Goal: Information Seeking & Learning: Learn about a topic

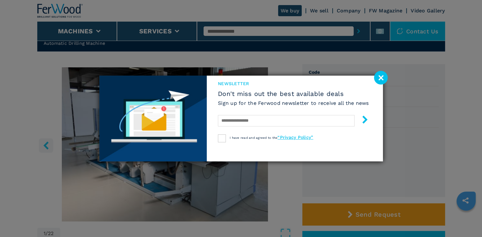
click at [378, 78] on image at bounding box center [381, 78] width 14 height 14
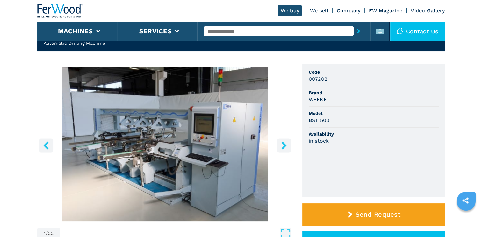
click at [283, 145] on icon "right-button" at bounding box center [283, 146] width 5 height 8
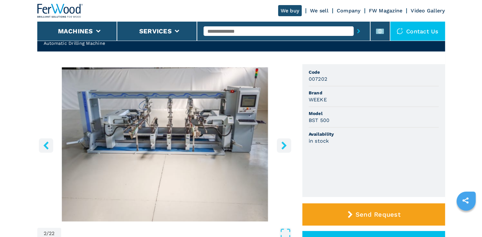
click at [283, 145] on icon "right-button" at bounding box center [283, 146] width 5 height 8
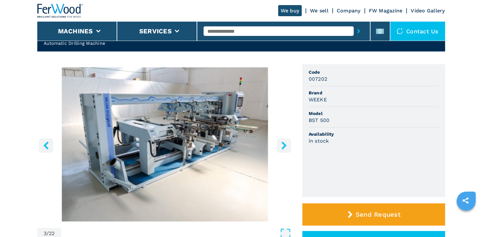
click at [283, 145] on icon "right-button" at bounding box center [283, 146] width 5 height 8
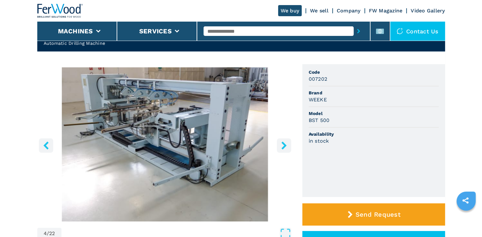
click at [283, 145] on icon "right-button" at bounding box center [283, 146] width 5 height 8
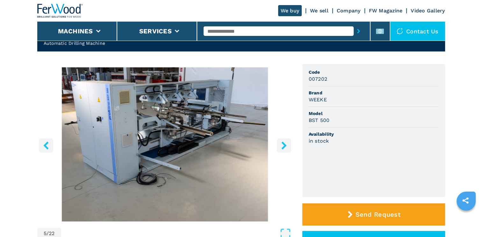
click at [283, 145] on icon "right-button" at bounding box center [283, 146] width 5 height 8
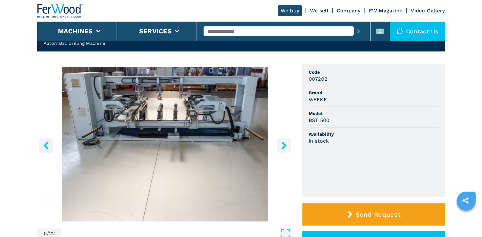
click at [283, 145] on icon "right-button" at bounding box center [283, 146] width 5 height 8
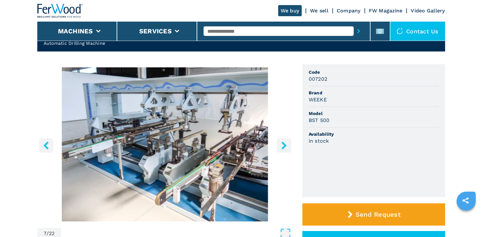
click at [283, 145] on icon "right-button" at bounding box center [283, 146] width 5 height 8
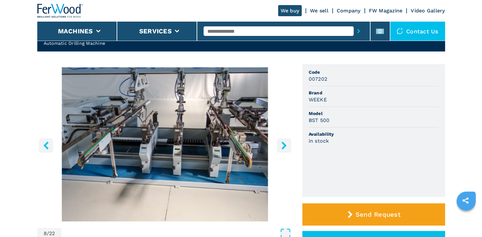
click at [283, 145] on icon "right-button" at bounding box center [283, 146] width 5 height 8
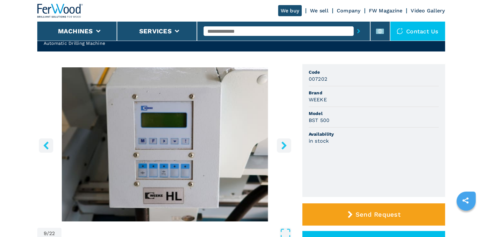
click at [283, 145] on icon "right-button" at bounding box center [283, 146] width 5 height 8
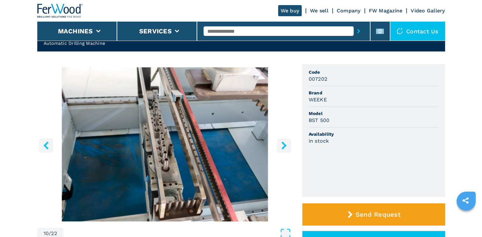
click at [283, 145] on icon "right-button" at bounding box center [283, 146] width 5 height 8
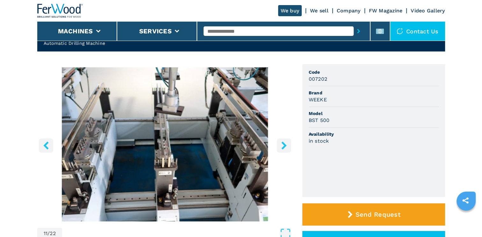
click at [283, 145] on icon "right-button" at bounding box center [283, 146] width 5 height 8
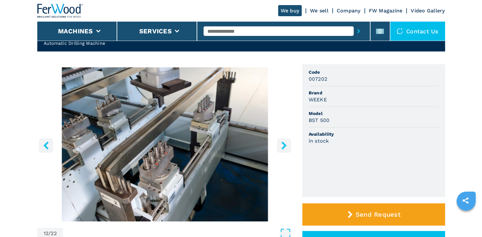
click at [283, 145] on icon "right-button" at bounding box center [283, 146] width 5 height 8
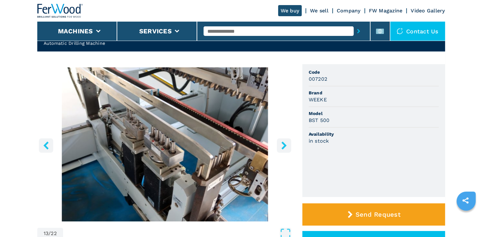
click at [283, 145] on icon "right-button" at bounding box center [283, 146] width 5 height 8
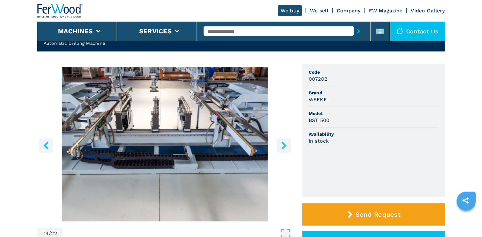
click at [283, 143] on icon "right-button" at bounding box center [284, 146] width 8 height 8
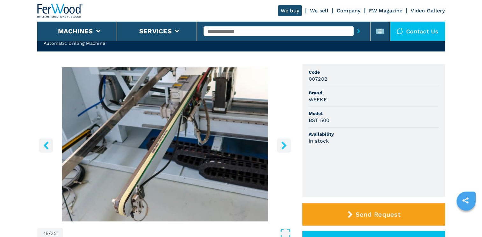
click at [48, 144] on icon "left-button" at bounding box center [46, 146] width 8 height 8
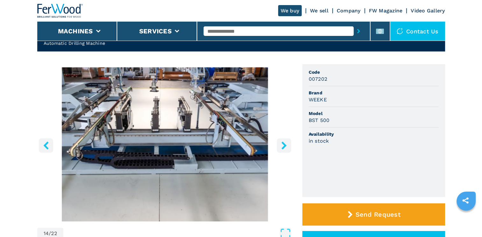
click at [282, 141] on button "right-button" at bounding box center [284, 145] width 14 height 14
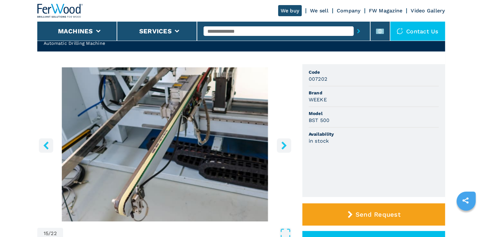
click at [282, 141] on button "right-button" at bounding box center [284, 145] width 14 height 14
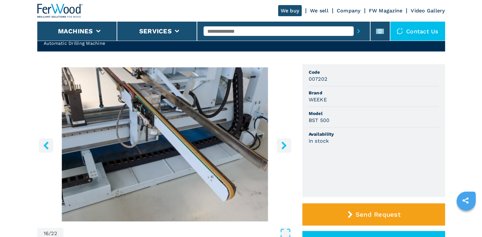
click at [282, 141] on button "right-button" at bounding box center [284, 145] width 14 height 14
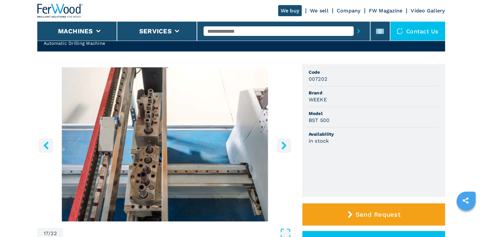
click at [282, 141] on button "right-button" at bounding box center [284, 145] width 14 height 14
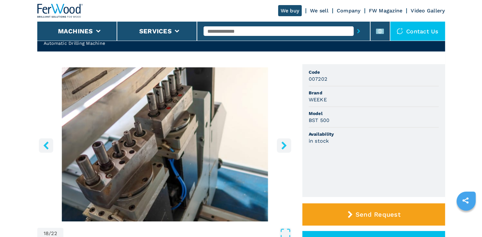
click at [282, 141] on button "right-button" at bounding box center [284, 145] width 14 height 14
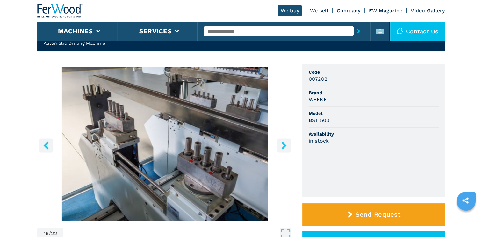
click at [282, 141] on button "right-button" at bounding box center [284, 145] width 14 height 14
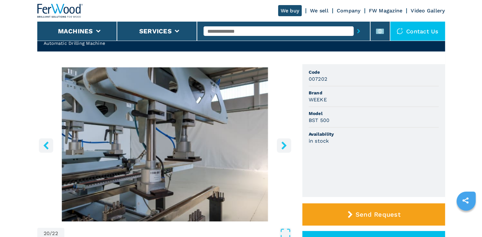
click at [282, 141] on button "right-button" at bounding box center [284, 145] width 14 height 14
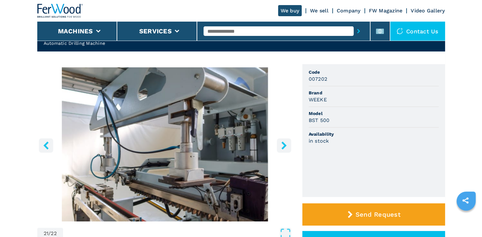
click at [282, 141] on button "right-button" at bounding box center [284, 145] width 14 height 14
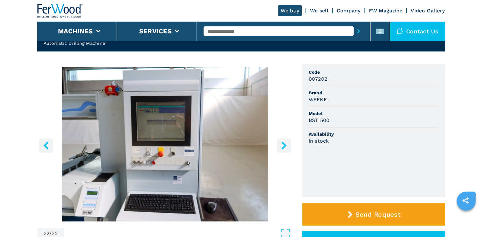
click at [285, 143] on icon "right-button" at bounding box center [284, 146] width 8 height 8
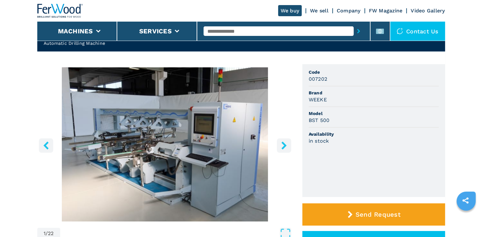
click at [285, 143] on icon "right-button" at bounding box center [284, 146] width 8 height 8
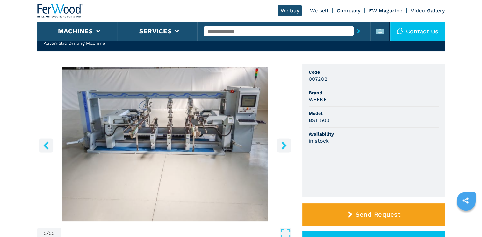
click at [285, 143] on icon "right-button" at bounding box center [284, 146] width 8 height 8
click at [44, 145] on icon "left-button" at bounding box center [46, 146] width 8 height 8
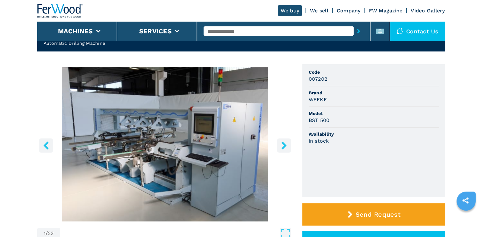
click at [50, 145] on button "left-button" at bounding box center [46, 145] width 14 height 14
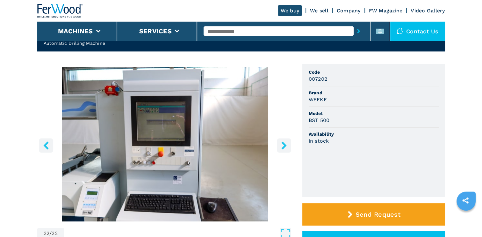
click at [160, 131] on img "Go to Slide 22" at bounding box center [164, 144] width 255 height 154
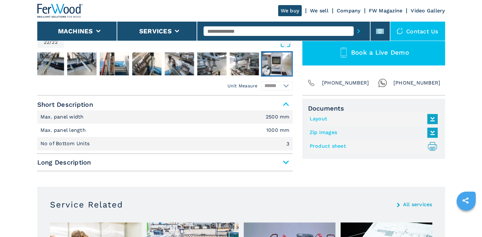
scroll to position [223, 0]
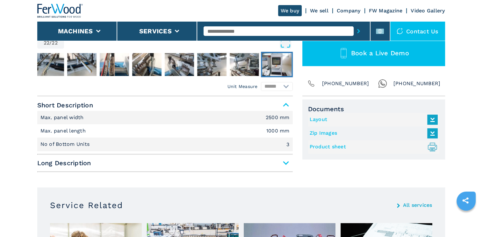
click at [284, 163] on span "Long Description" at bounding box center [164, 163] width 255 height 11
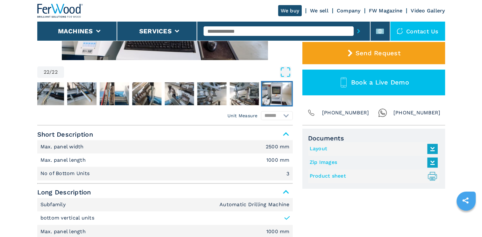
scroll to position [191, 0]
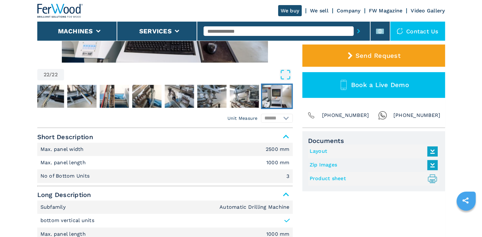
click at [330, 179] on link "Product sheet .prefix__st0{stroke-linecap:round;stroke-linejoin:round}.prefix__…" at bounding box center [371, 179] width 125 height 11
click at [174, 94] on img "Go to Slide 19" at bounding box center [179, 96] width 29 height 23
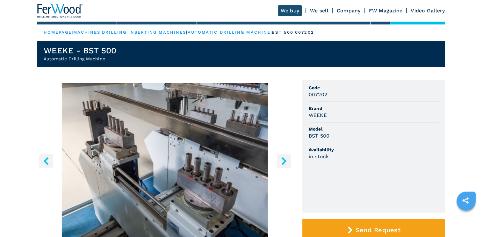
scroll to position [159, 0]
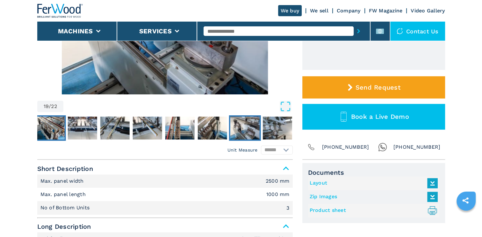
click at [48, 126] on img "Go to Slide 13" at bounding box center [49, 128] width 29 height 23
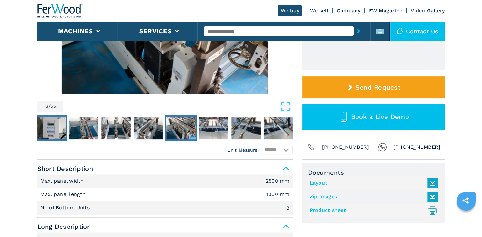
click at [48, 126] on img "Go to Slide 9" at bounding box center [50, 128] width 29 height 23
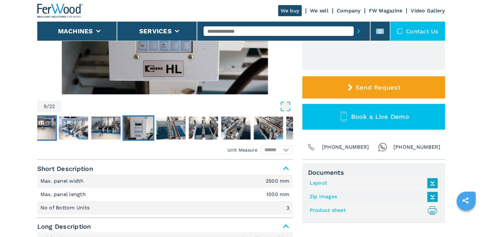
click at [48, 126] on img "Go to Slide 6" at bounding box center [40, 128] width 29 height 23
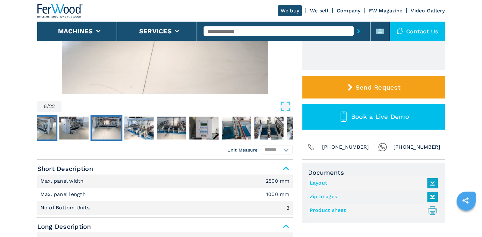
click at [39, 128] on img "Go to Slide 4" at bounding box center [41, 128] width 29 height 23
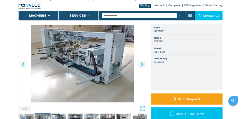
scroll to position [0, 0]
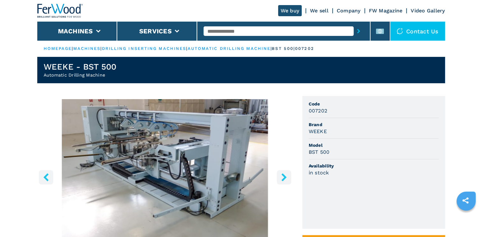
click at [128, 149] on img "Go to Slide 4" at bounding box center [164, 176] width 255 height 154
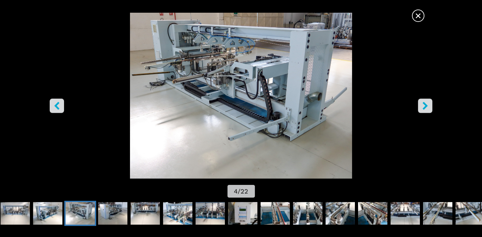
click at [428, 109] on icon "right-button" at bounding box center [425, 106] width 8 height 8
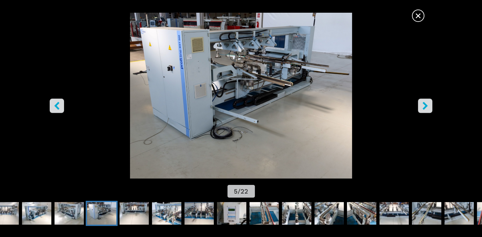
click at [428, 109] on icon "right-button" at bounding box center [425, 106] width 8 height 8
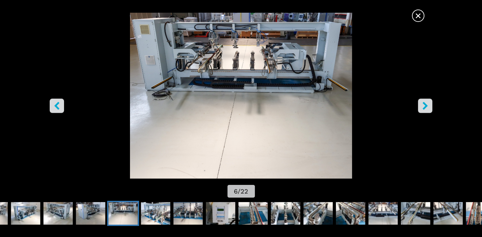
click at [422, 104] on icon "right-button" at bounding box center [425, 106] width 8 height 8
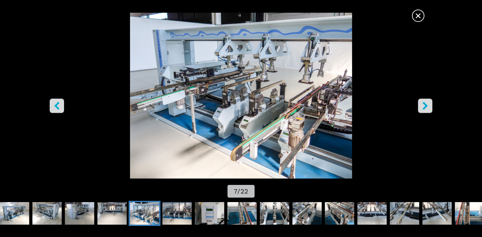
click at [422, 104] on icon "right-button" at bounding box center [425, 106] width 8 height 8
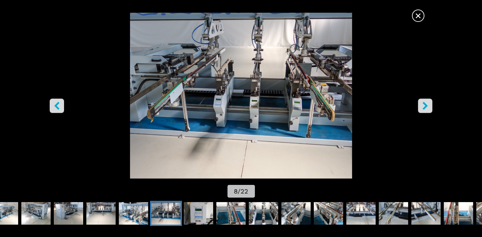
click at [422, 104] on icon "right-button" at bounding box center [425, 106] width 8 height 8
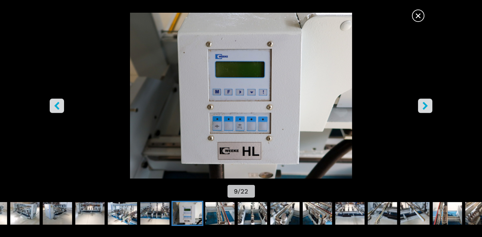
click at [422, 104] on icon "right-button" at bounding box center [425, 106] width 8 height 8
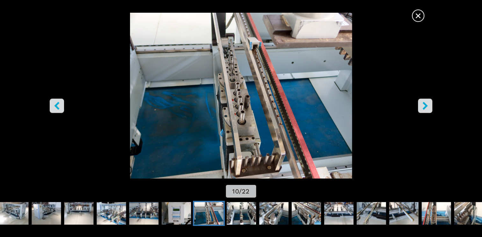
click at [422, 104] on icon "right-button" at bounding box center [425, 106] width 8 height 8
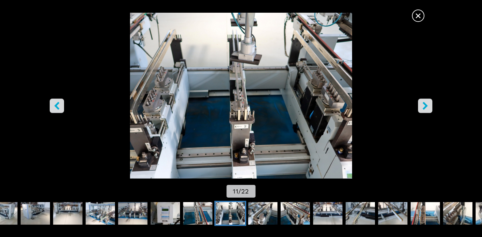
click at [420, 109] on button "right-button" at bounding box center [425, 106] width 14 height 14
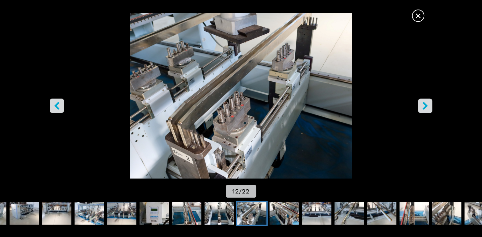
click at [420, 109] on button "right-button" at bounding box center [425, 106] width 14 height 14
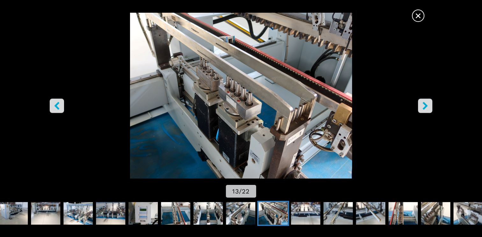
click at [420, 109] on button "right-button" at bounding box center [425, 106] width 14 height 14
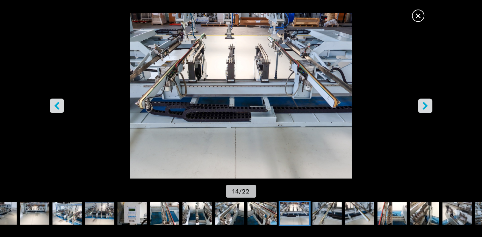
click at [420, 109] on button "right-button" at bounding box center [425, 106] width 14 height 14
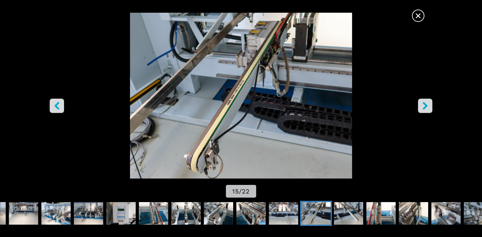
click at [420, 109] on button "right-button" at bounding box center [425, 106] width 14 height 14
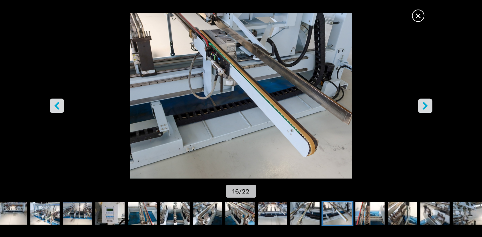
click at [426, 107] on icon "right-button" at bounding box center [424, 106] width 5 height 8
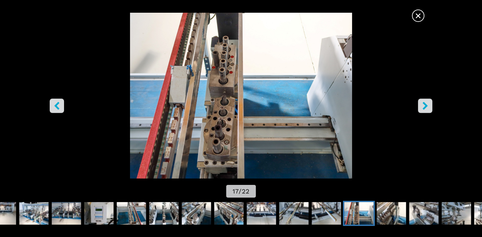
click at [426, 107] on icon "right-button" at bounding box center [424, 106] width 5 height 8
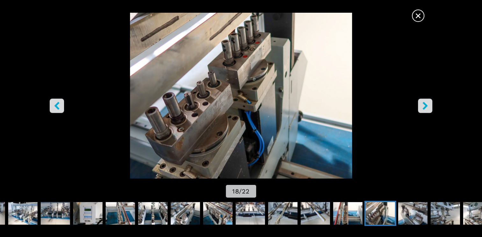
click at [426, 107] on icon "right-button" at bounding box center [424, 106] width 5 height 8
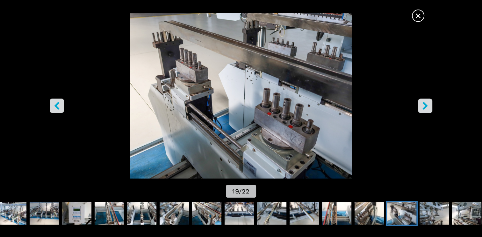
click at [426, 107] on icon "right-button" at bounding box center [424, 106] width 5 height 8
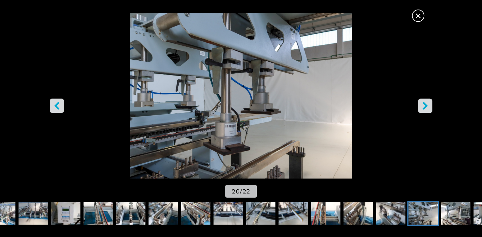
click at [426, 107] on icon "right-button" at bounding box center [424, 106] width 5 height 8
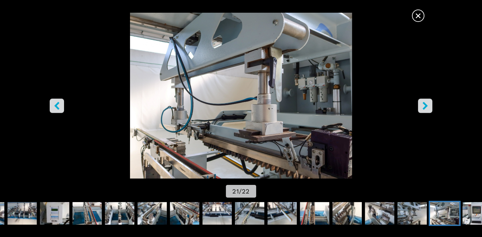
click at [426, 107] on icon "right-button" at bounding box center [424, 106] width 5 height 8
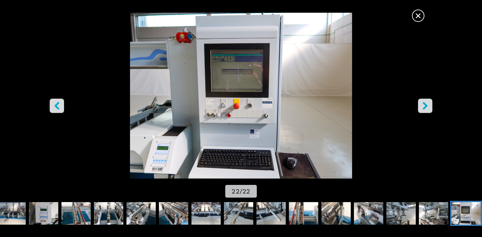
click at [418, 15] on span "×" at bounding box center [417, 14] width 11 height 11
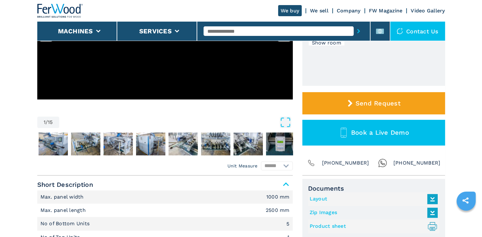
scroll to position [159, 0]
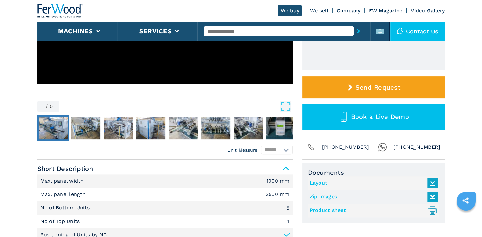
click at [59, 128] on img "Go to Slide 2" at bounding box center [53, 128] width 29 height 23
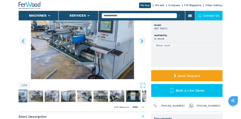
scroll to position [64, 0]
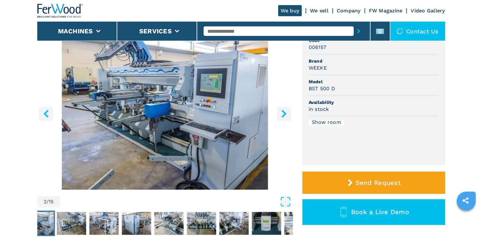
click at [172, 77] on img "Go to Slide 2" at bounding box center [164, 113] width 255 height 154
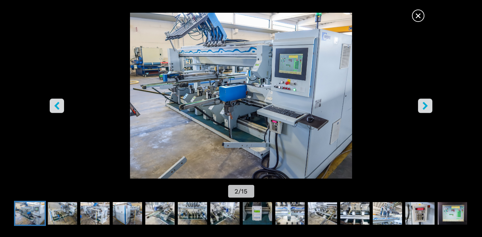
click at [426, 107] on icon "right-button" at bounding box center [424, 106] width 5 height 8
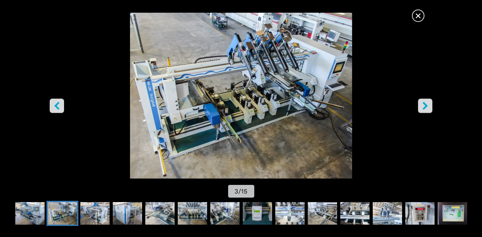
click at [426, 107] on icon "right-button" at bounding box center [424, 106] width 5 height 8
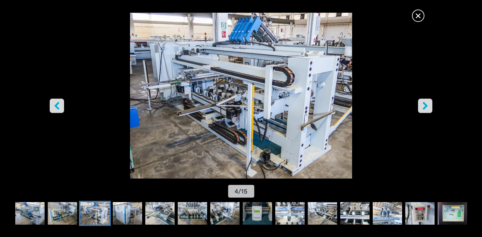
click at [426, 107] on icon "right-button" at bounding box center [424, 106] width 5 height 8
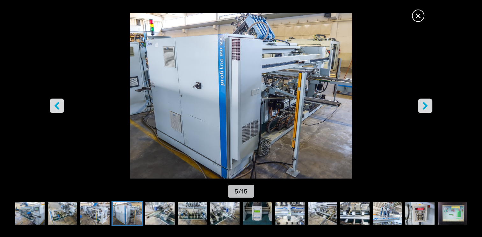
click at [426, 107] on icon "right-button" at bounding box center [424, 106] width 5 height 8
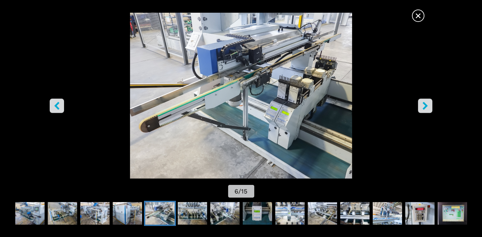
click at [426, 107] on icon "right-button" at bounding box center [424, 106] width 5 height 8
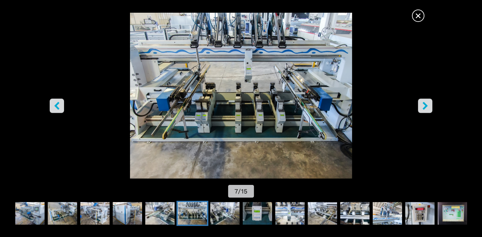
click at [426, 107] on icon "right-button" at bounding box center [424, 106] width 5 height 8
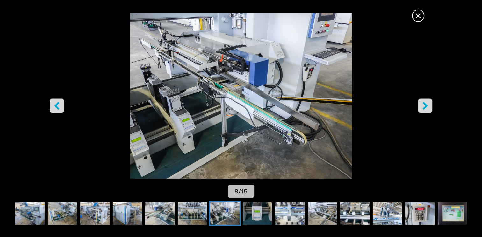
click at [426, 107] on icon "right-button" at bounding box center [424, 106] width 5 height 8
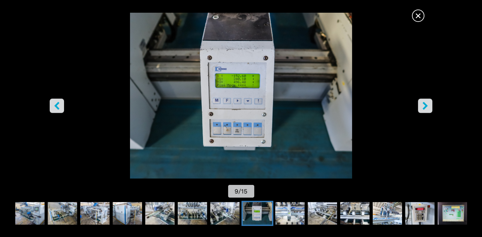
click at [426, 107] on icon "right-button" at bounding box center [424, 106] width 5 height 8
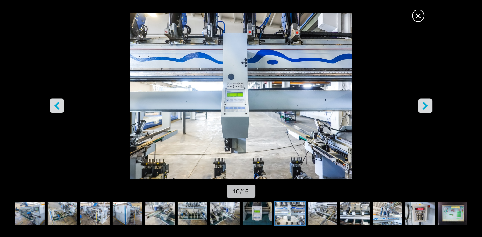
click at [426, 107] on icon "right-button" at bounding box center [424, 106] width 5 height 8
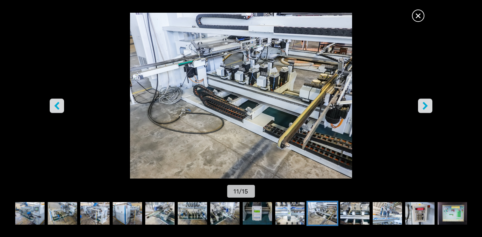
click at [426, 107] on icon "right-button" at bounding box center [424, 106] width 5 height 8
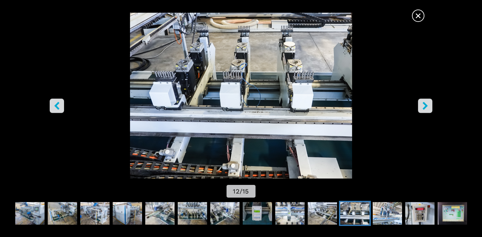
click at [426, 107] on icon "right-button" at bounding box center [424, 106] width 5 height 8
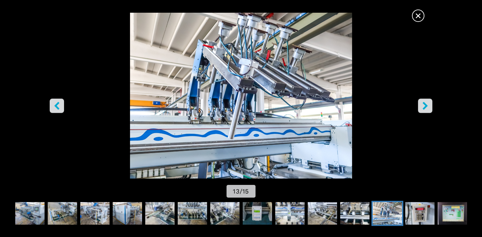
click at [426, 107] on icon "right-button" at bounding box center [424, 106] width 5 height 8
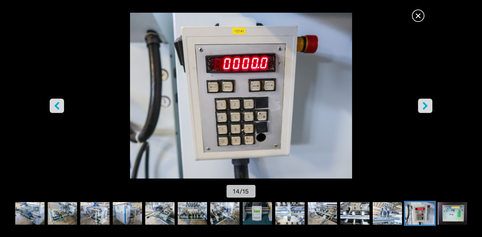
click at [426, 107] on icon "right-button" at bounding box center [424, 106] width 5 height 8
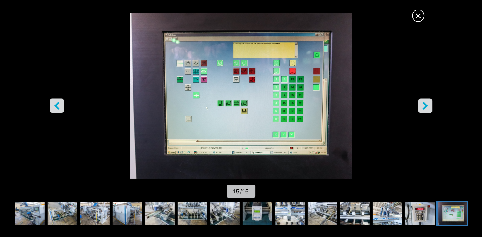
click at [426, 107] on icon "right-button" at bounding box center [424, 106] width 5 height 8
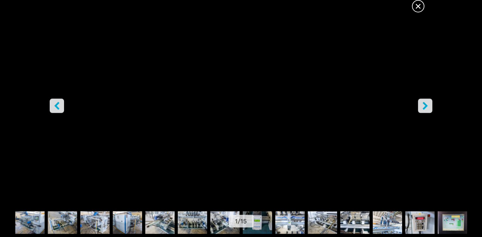
click at [426, 107] on icon "right-button" at bounding box center [424, 106] width 5 height 8
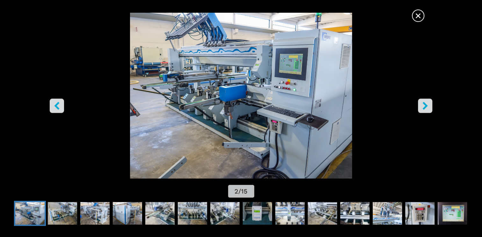
click at [426, 107] on icon "right-button" at bounding box center [424, 106] width 5 height 8
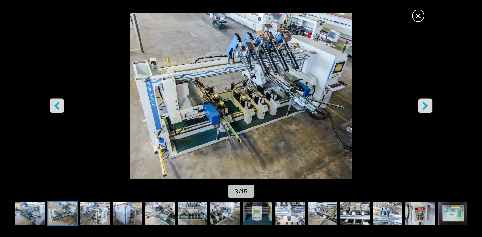
click at [426, 107] on icon "right-button" at bounding box center [424, 106] width 5 height 8
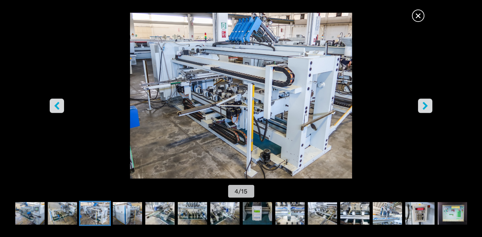
click at [426, 107] on icon "right-button" at bounding box center [424, 106] width 5 height 8
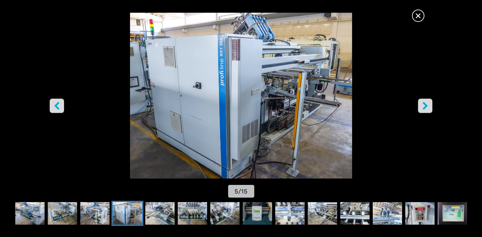
click at [426, 107] on icon "right-button" at bounding box center [424, 106] width 5 height 8
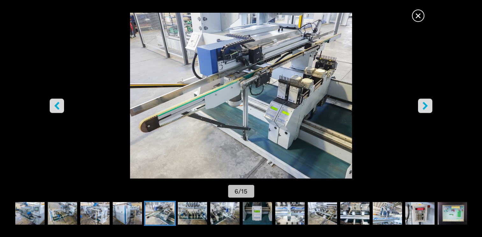
click at [426, 107] on icon "right-button" at bounding box center [424, 106] width 5 height 8
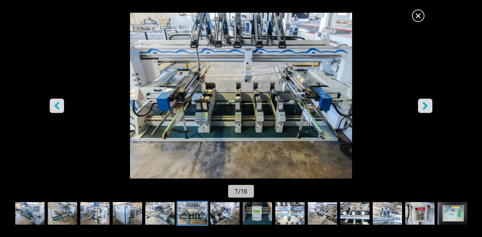
click at [426, 107] on icon "right-button" at bounding box center [424, 106] width 5 height 8
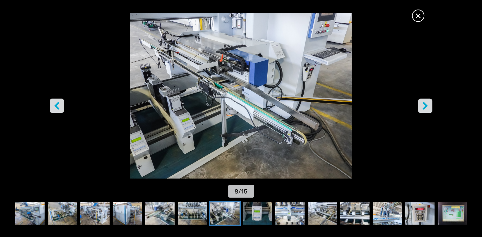
click at [426, 107] on icon "right-button" at bounding box center [424, 106] width 5 height 8
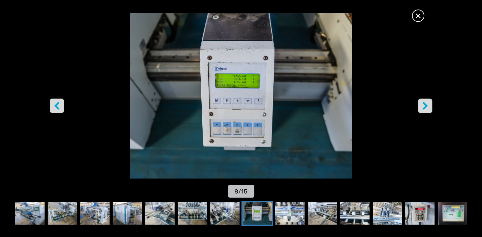
click at [426, 107] on icon "right-button" at bounding box center [424, 106] width 5 height 8
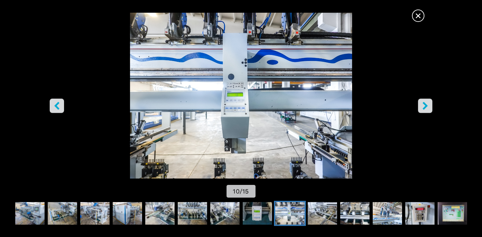
click at [426, 107] on icon "right-button" at bounding box center [424, 106] width 5 height 8
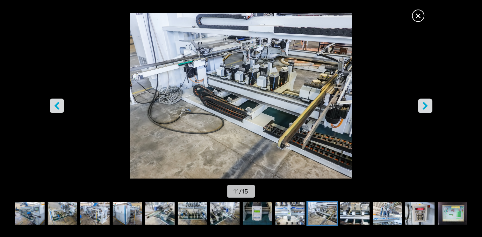
click at [426, 107] on icon "right-button" at bounding box center [424, 106] width 5 height 8
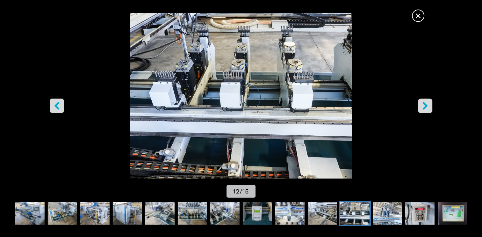
click at [426, 107] on icon "right-button" at bounding box center [424, 106] width 5 height 8
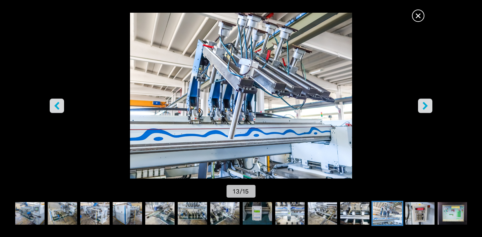
click at [426, 107] on icon "right-button" at bounding box center [424, 106] width 5 height 8
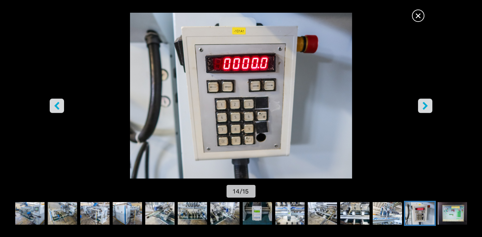
click at [426, 107] on icon "right-button" at bounding box center [424, 106] width 5 height 8
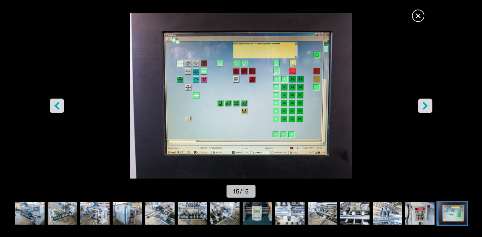
click at [426, 107] on icon "right-button" at bounding box center [424, 106] width 5 height 8
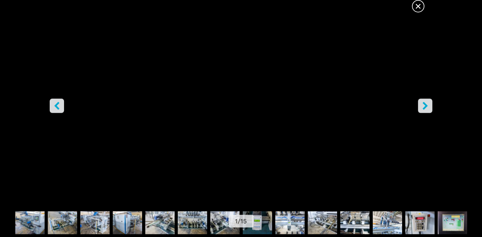
click at [426, 107] on icon "right-button" at bounding box center [424, 106] width 5 height 8
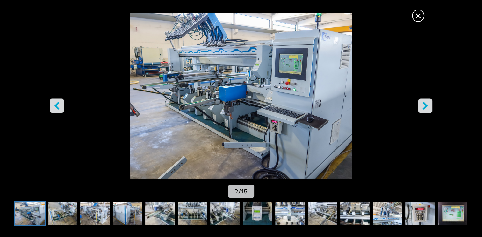
click at [426, 107] on icon "right-button" at bounding box center [424, 106] width 5 height 8
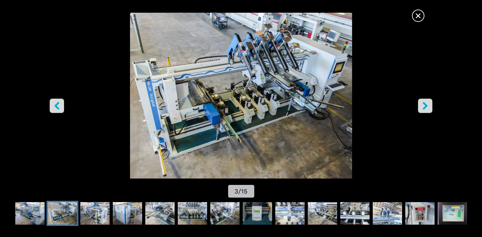
click at [426, 107] on icon "right-button" at bounding box center [424, 106] width 5 height 8
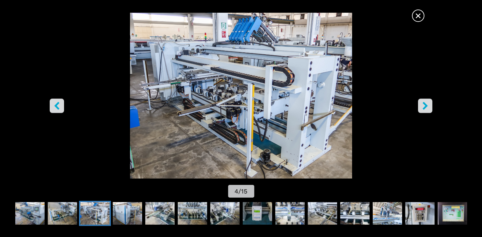
click at [426, 107] on icon "right-button" at bounding box center [424, 106] width 5 height 8
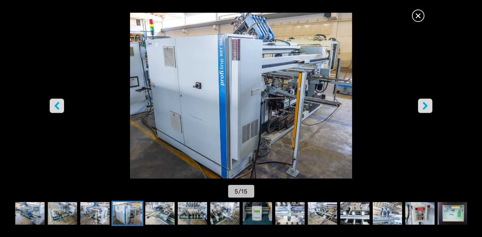
click at [426, 107] on icon "right-button" at bounding box center [424, 106] width 5 height 8
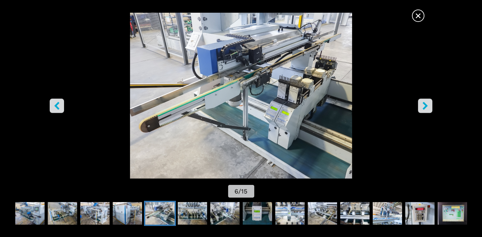
click at [426, 107] on icon "right-button" at bounding box center [424, 106] width 5 height 8
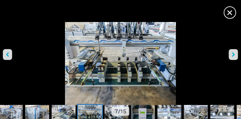
click at [154, 55] on img "Go to Slide 7" at bounding box center [120, 63] width 241 height 83
click at [231, 55] on button "right-button" at bounding box center [233, 54] width 9 height 11
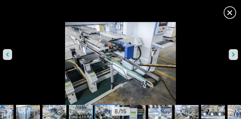
click at [231, 55] on button "right-button" at bounding box center [233, 54] width 9 height 11
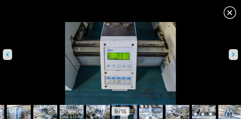
click at [231, 55] on button "right-button" at bounding box center [233, 54] width 9 height 11
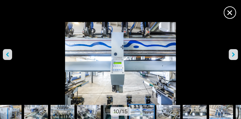
click at [231, 55] on button "right-button" at bounding box center [233, 54] width 9 height 11
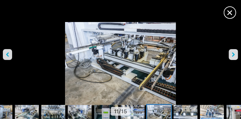
click at [231, 55] on button "right-button" at bounding box center [233, 54] width 9 height 11
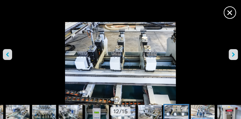
click at [231, 55] on button "right-button" at bounding box center [233, 54] width 9 height 11
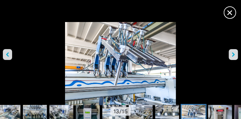
click at [231, 55] on button "right-button" at bounding box center [233, 54] width 9 height 11
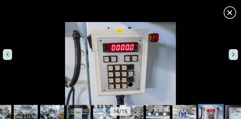
click at [231, 55] on button "right-button" at bounding box center [233, 54] width 9 height 11
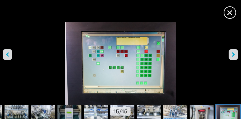
click at [231, 55] on button "right-button" at bounding box center [233, 54] width 9 height 11
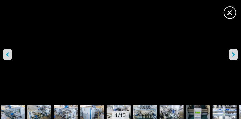
click at [237, 56] on button "right-button" at bounding box center [233, 54] width 9 height 11
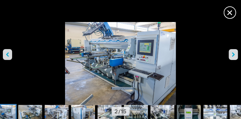
click at [233, 55] on icon "right-button" at bounding box center [233, 54] width 3 height 4
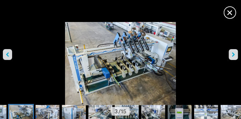
click at [233, 55] on icon "right-button" at bounding box center [233, 54] width 3 height 4
